Goal: Information Seeking & Learning: Learn about a topic

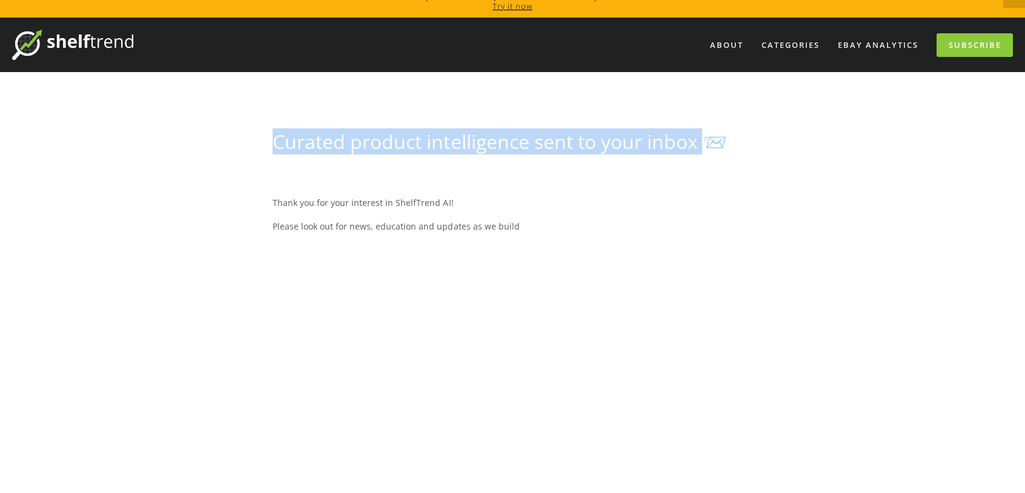
drag, startPoint x: 270, startPoint y: 145, endPoint x: 704, endPoint y: 145, distance: 434.0
click at [704, 145] on div "Curated product intelligence sent to your inbox 📨" at bounding box center [512, 146] width 500 height 33
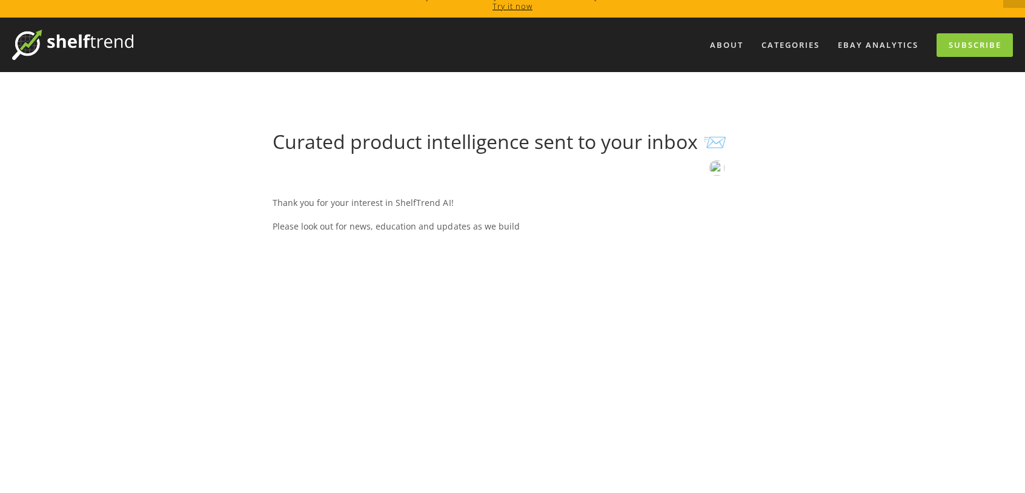
drag, startPoint x: 335, startPoint y: 226, endPoint x: 562, endPoint y: 226, distance: 227.3
click at [561, 226] on p "Please look out for news, education and updates as we build" at bounding box center [512, 226] width 479 height 15
click at [674, 224] on p "Please look out for news, education and updates as we build" at bounding box center [512, 226] width 479 height 15
click at [505, 6] on link "Try it now" at bounding box center [513, 6] width 40 height 11
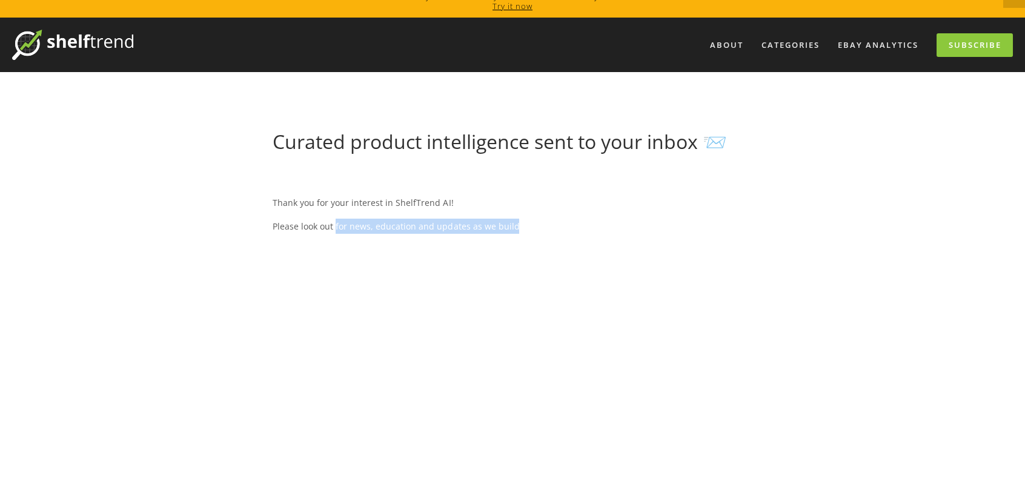
click at [69, 41] on img at bounding box center [72, 45] width 121 height 30
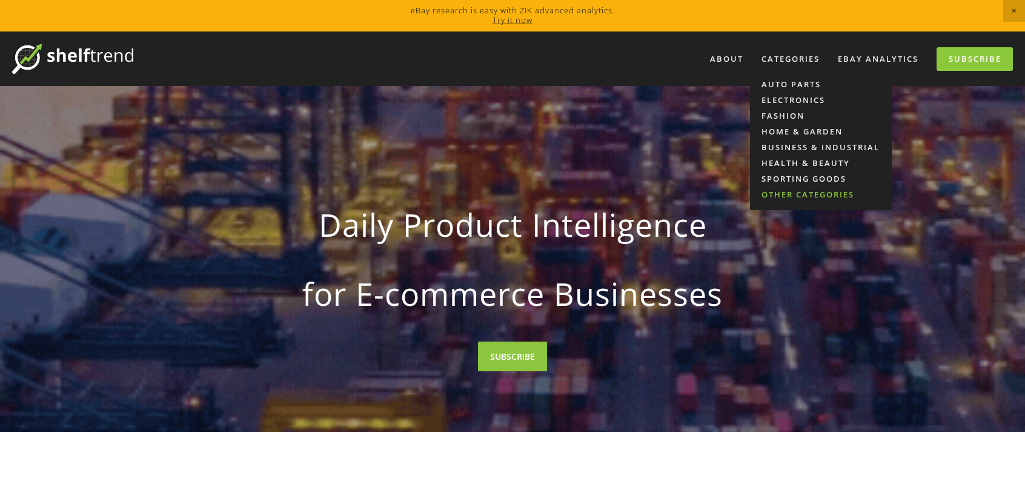
click at [805, 197] on link "Other Categories" at bounding box center [821, 195] width 142 height 16
